Goal: Task Accomplishment & Management: Complete application form

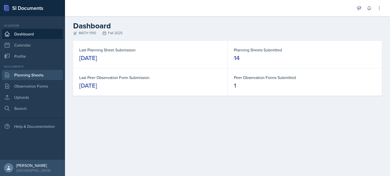
click at [28, 77] on link "Planning Sheets" at bounding box center [32, 75] width 61 height 10
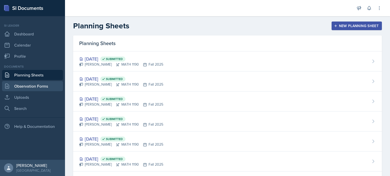
click at [29, 84] on link "Observation Forms" at bounding box center [32, 86] width 61 height 10
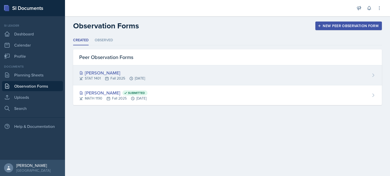
click at [119, 75] on div "[PERSON_NAME]" at bounding box center [112, 72] width 66 height 7
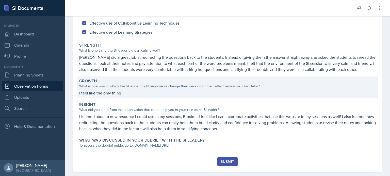
scroll to position [81, 0]
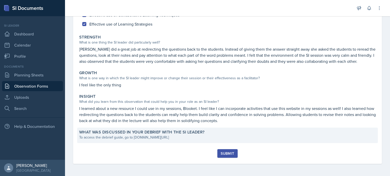
click at [200, 136] on div "To access the debrief guide, go to [DOMAIN_NAME][URL]" at bounding box center [227, 137] width 296 height 5
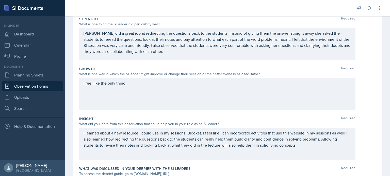
scroll to position [146, 0]
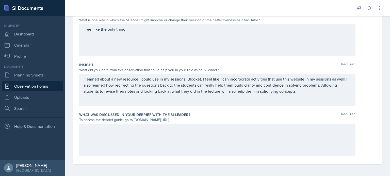
click at [197, 132] on div at bounding box center [217, 140] width 276 height 32
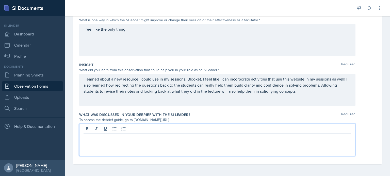
click at [172, 47] on div "I feel like the only thing" at bounding box center [217, 40] width 276 height 32
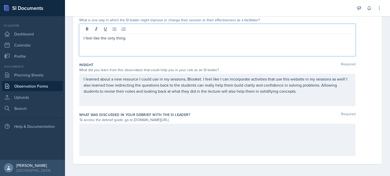
click at [206, 53] on div "I feel like the only thing" at bounding box center [217, 40] width 276 height 32
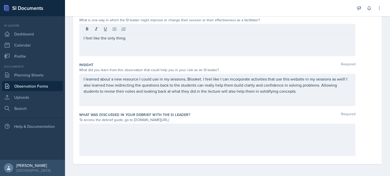
click at [200, 50] on div "I feel like the only thing" at bounding box center [217, 40] width 276 height 32
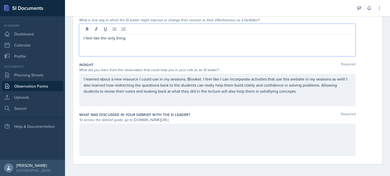
click at [199, 45] on div "I feel like the only thing" at bounding box center [217, 40] width 276 height 32
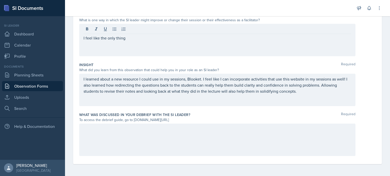
click at [199, 42] on div "I feel like the only thing" at bounding box center [217, 40] width 276 height 32
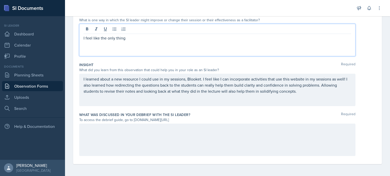
click at [199, 39] on p "I feel like the only thing" at bounding box center [216, 38] width 267 height 6
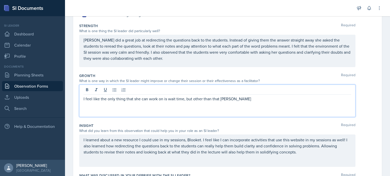
scroll to position [85, 0]
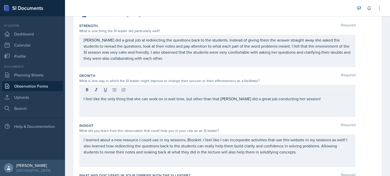
click at [288, 122] on div "Insight Required What did you learn from this observation that could help you i…" at bounding box center [227, 146] width 296 height 50
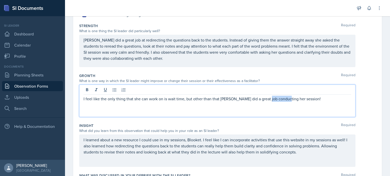
drag, startPoint x: 283, startPoint y: 91, endPoint x: 263, endPoint y: 94, distance: 20.5
click at [263, 94] on div "I feel like the only thing that she can work on is wait time, but other than th…" at bounding box center [217, 101] width 276 height 32
click at [269, 123] on div "Insight Required" at bounding box center [227, 125] width 296 height 5
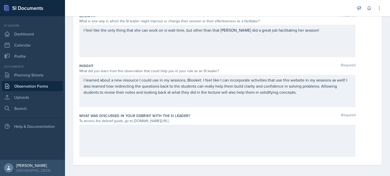
scroll to position [146, 0]
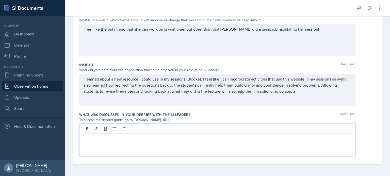
click at [197, 128] on div at bounding box center [217, 140] width 276 height 32
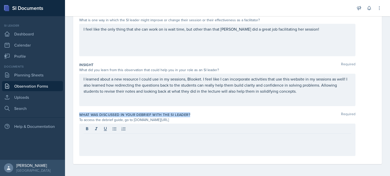
drag, startPoint x: 189, startPoint y: 115, endPoint x: 76, endPoint y: 114, distance: 112.6
click at [77, 114] on div "Date [DATE] [DATE] 28 29 30 1 2 3 4 5 6 7 8 9 10 11 12 13 14 15 16 17 18 19 20 …" at bounding box center [227, 29] width 308 height 271
copy label "What was discussed in your debrief with the SI Leader?"
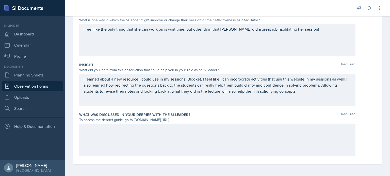
click at [186, 123] on div "What was discussed in your debrief with the SI Leader? Required To access the d…" at bounding box center [227, 135] width 296 height 50
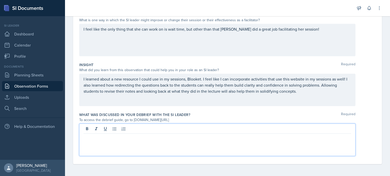
click at [185, 126] on div at bounding box center [217, 140] width 276 height 32
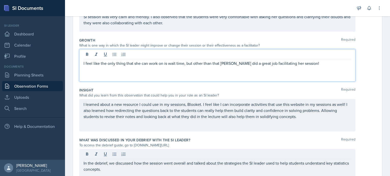
scroll to position [130, 0]
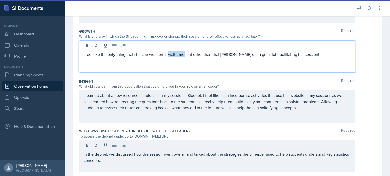
drag, startPoint x: 184, startPoint y: 55, endPoint x: 168, endPoint y: 54, distance: 15.7
click at [168, 54] on p "I feel like the only thing that she can work on is wait time, but other than th…" at bounding box center [216, 54] width 267 height 6
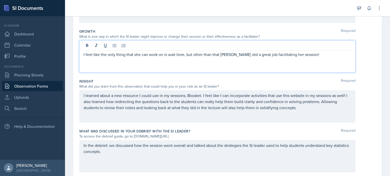
click at [231, 71] on div "I feel like the only thing that she can work on is wait time, but other than th…" at bounding box center [217, 56] width 276 height 32
click at [230, 77] on div "Insight Required What did you learn from this observation that could help you i…" at bounding box center [227, 102] width 296 height 50
drag, startPoint x: 167, startPoint y: 46, endPoint x: 182, endPoint y: 46, distance: 15.0
click at [182, 46] on div "I feel like the only thing that she can work on is wait time, but other than th…" at bounding box center [217, 56] width 276 height 32
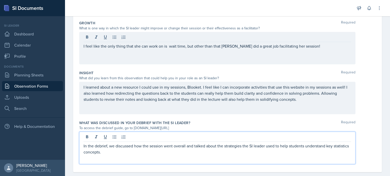
click at [242, 146] on p "In the debrief, we discussed how the session went overall and talked about the …" at bounding box center [216, 149] width 267 height 12
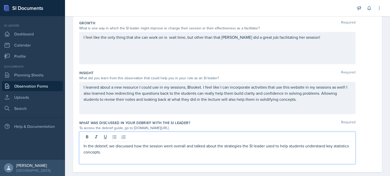
click at [265, 146] on p "In the debrief, we discussed how the session went overall and talked about the …" at bounding box center [216, 149] width 267 height 12
drag, startPoint x: 265, startPoint y: 145, endPoint x: 243, endPoint y: 146, distance: 22.1
click at [243, 146] on p "In the debrief, we discussed how the session went overall and talked about the …" at bounding box center [216, 149] width 267 height 12
click at [258, 147] on p "In the debrief, we discussed how the session went overall and talked about the …" at bounding box center [216, 149] width 267 height 12
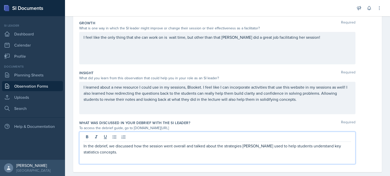
click at [257, 147] on p "In the debrief, we discussed how the session went overall and talked about the …" at bounding box center [216, 149] width 267 height 12
click at [167, 154] on p "In the debrief, we discussed how the session went overall and talked about the …" at bounding box center [216, 149] width 267 height 12
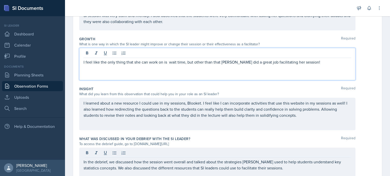
click at [169, 62] on p "I feel like the only thing that she can work on is wait time, but other than th…" at bounding box center [216, 62] width 267 height 6
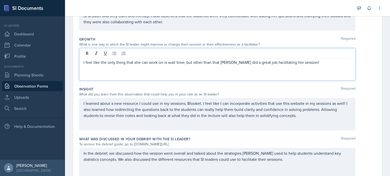
click at [184, 64] on p "I feel like the only thing that she can work on is wait time, but other than th…" at bounding box center [216, 62] width 267 height 6
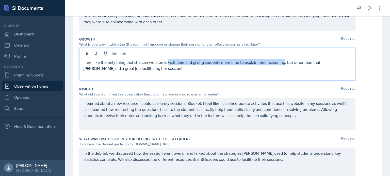
drag, startPoint x: 168, startPoint y: 62, endPoint x: 284, endPoint y: 60, distance: 115.9
click at [284, 60] on p "I feel like the only thing that she can work on is wait time and giving student…" at bounding box center [216, 65] width 267 height 12
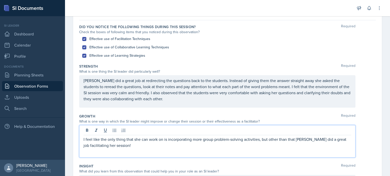
scroll to position [0, 0]
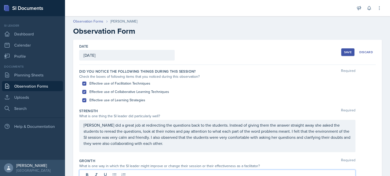
click at [344, 51] on div "Save" at bounding box center [348, 52] width 8 height 4
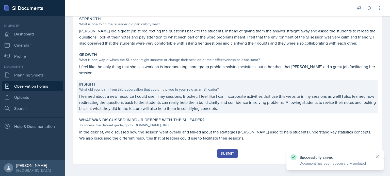
scroll to position [99, 0]
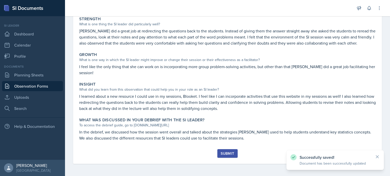
click at [225, 152] on div "Submit" at bounding box center [226, 154] width 13 height 4
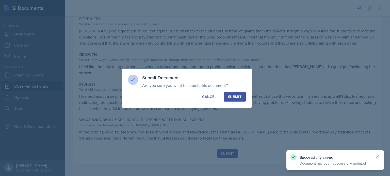
click at [230, 95] on div "Submit" at bounding box center [234, 96] width 13 height 5
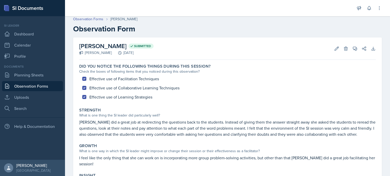
scroll to position [0, 0]
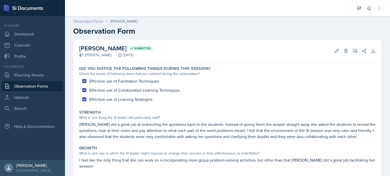
click at [96, 19] on link "Observation Forms" at bounding box center [88, 21] width 30 height 5
